Goal: Navigation & Orientation: Understand site structure

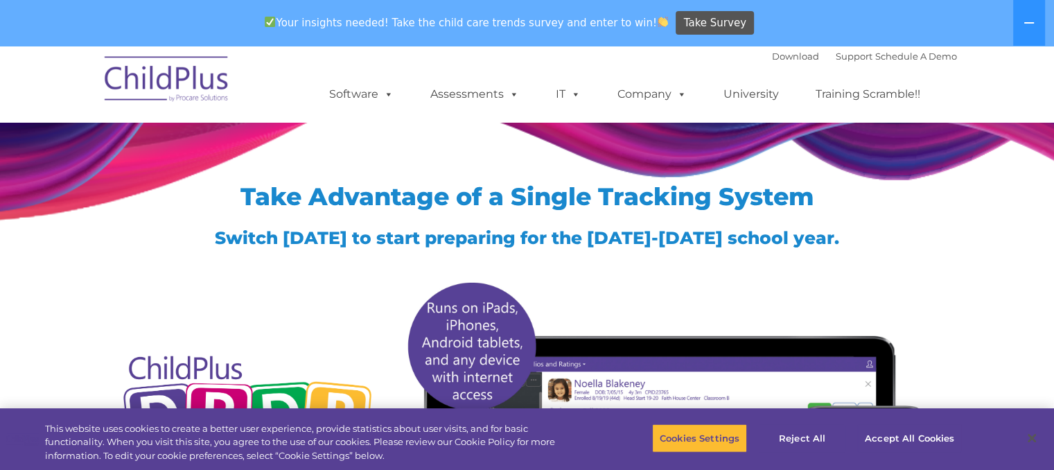
click at [189, 85] on img at bounding box center [167, 80] width 139 height 69
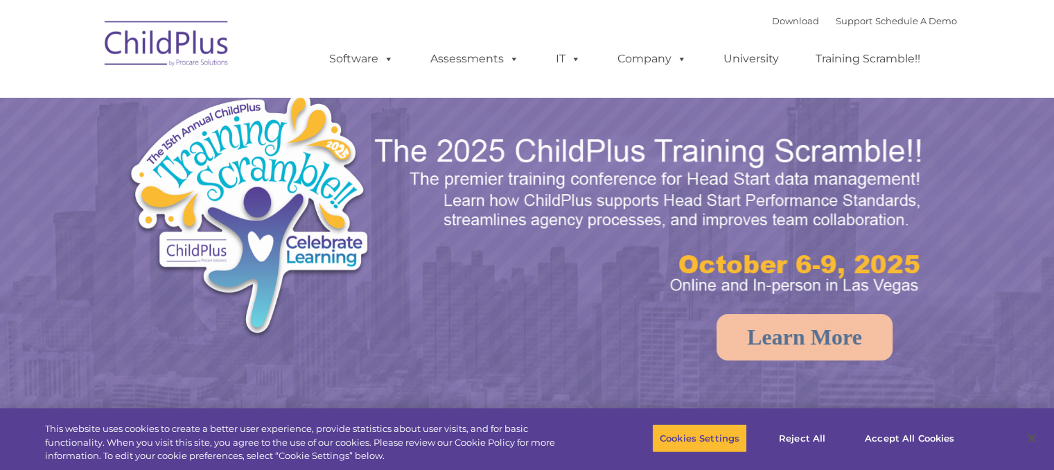
select select "MEDIUM"
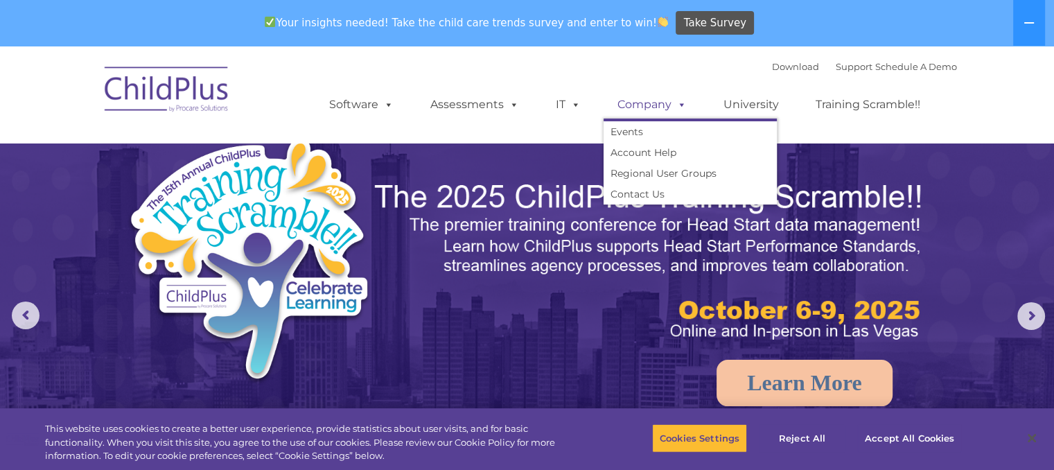
click at [665, 107] on link "Company" at bounding box center [652, 105] width 97 height 28
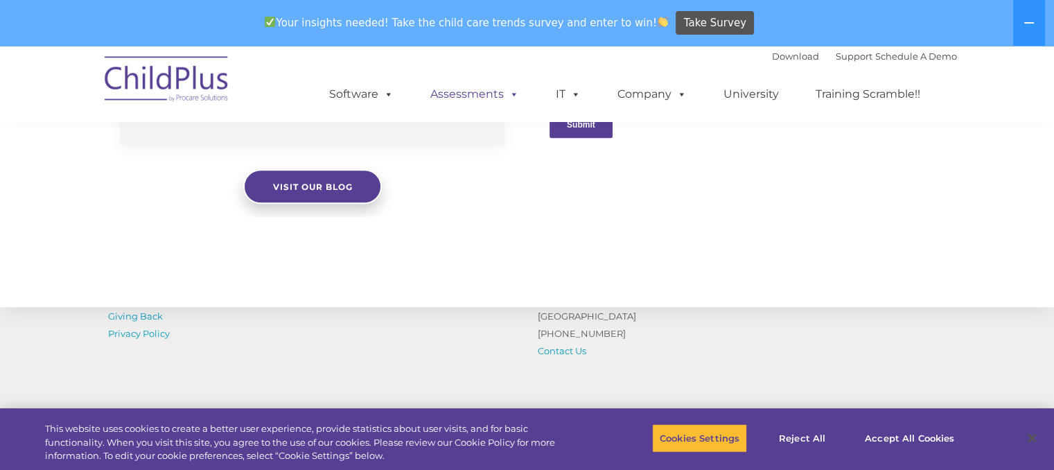
scroll to position [1497, 0]
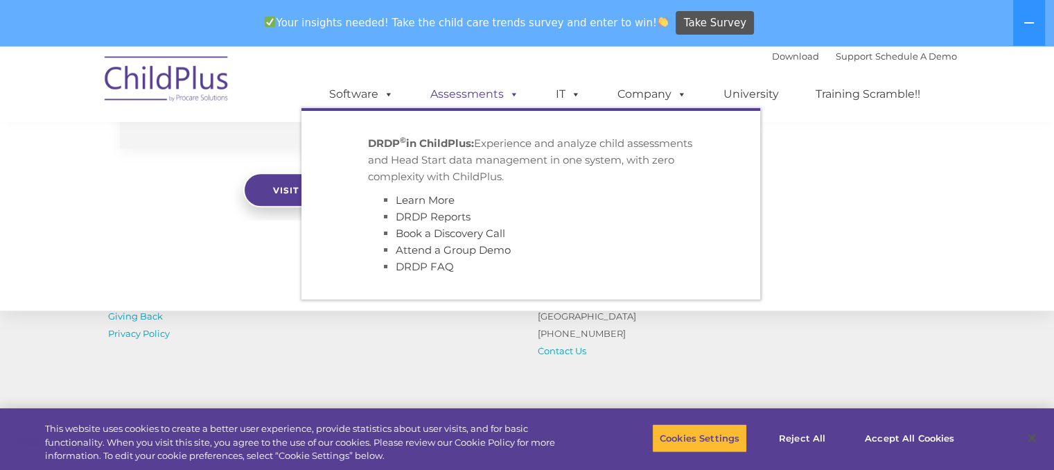
click at [514, 94] on span at bounding box center [511, 93] width 15 height 13
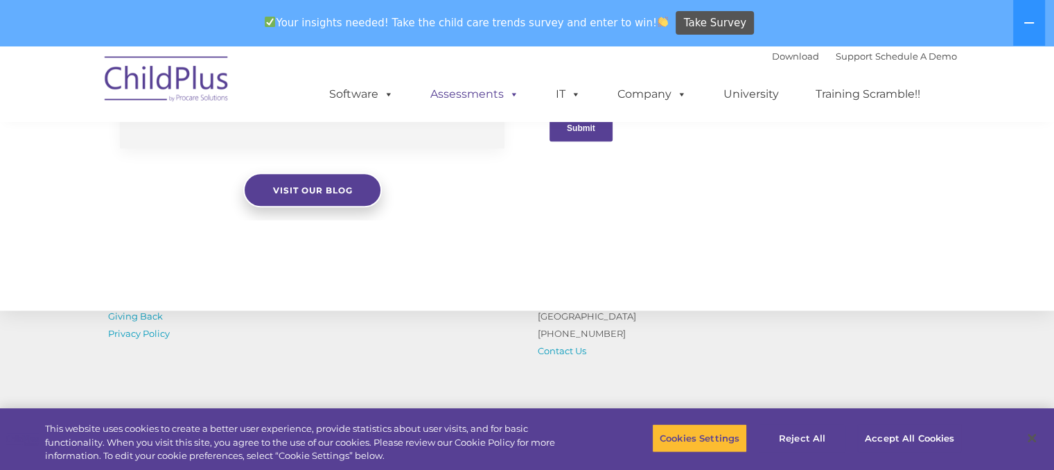
click at [514, 93] on span at bounding box center [511, 93] width 15 height 13
